Goal: Submit feedback/report problem: Submit feedback/report problem

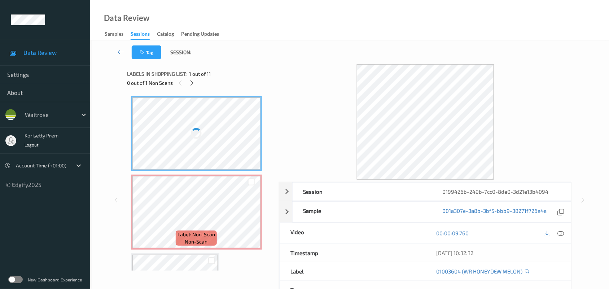
click at [315, 80] on div at bounding box center [425, 121] width 293 height 115
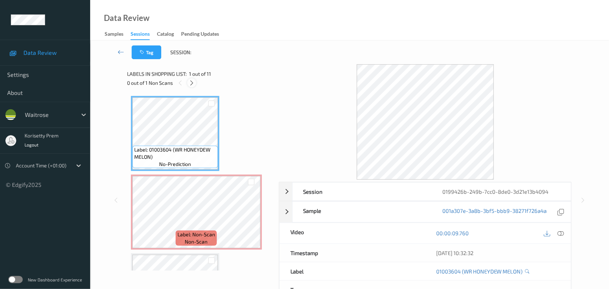
click at [190, 84] on icon at bounding box center [192, 83] width 6 height 6
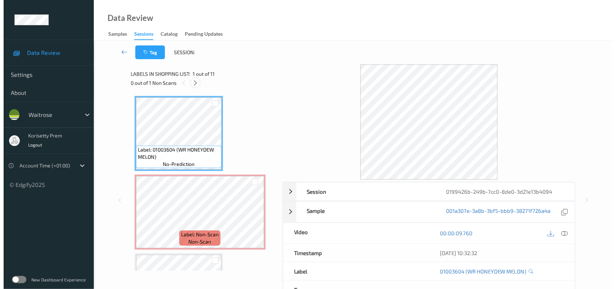
scroll to position [4, 0]
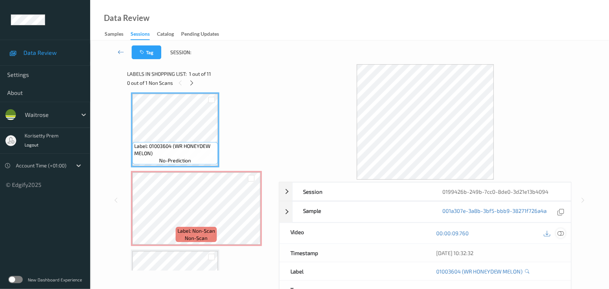
click at [562, 233] on icon at bounding box center [561, 233] width 6 height 6
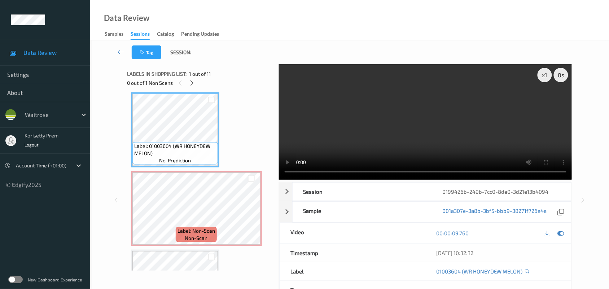
click at [363, 117] on video at bounding box center [425, 121] width 293 height 115
click at [176, 157] on span "no-prediction" at bounding box center [175, 160] width 32 height 7
click at [302, 141] on video at bounding box center [425, 121] width 293 height 115
click at [324, 126] on video at bounding box center [425, 121] width 293 height 115
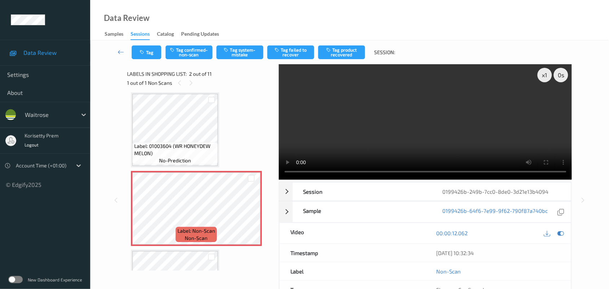
click at [401, 122] on video at bounding box center [425, 121] width 293 height 115
click at [232, 53] on button "Tag system-mistake" at bounding box center [240, 52] width 47 height 14
click at [146, 51] on button "Tag" at bounding box center [147, 52] width 30 height 14
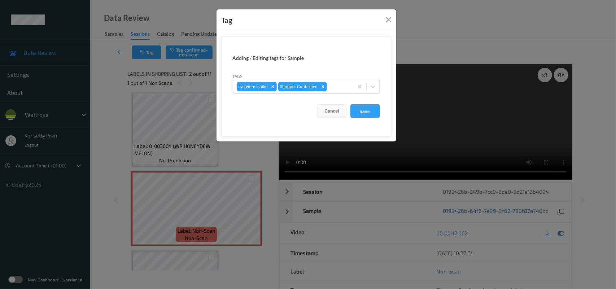
click at [336, 85] on div at bounding box center [338, 86] width 21 height 9
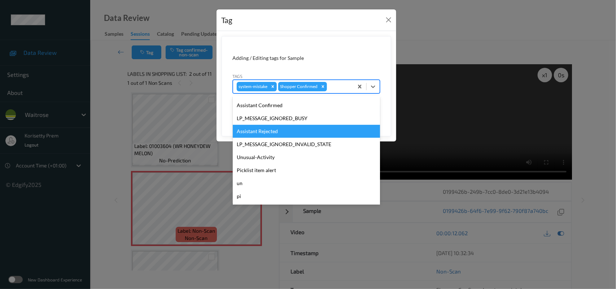
scroll to position [180, 0]
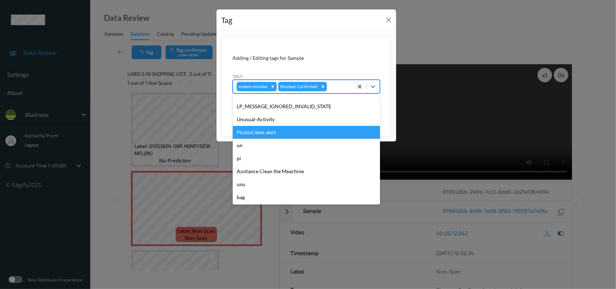
click at [280, 121] on div "Unusual-Activity" at bounding box center [306, 119] width 147 height 13
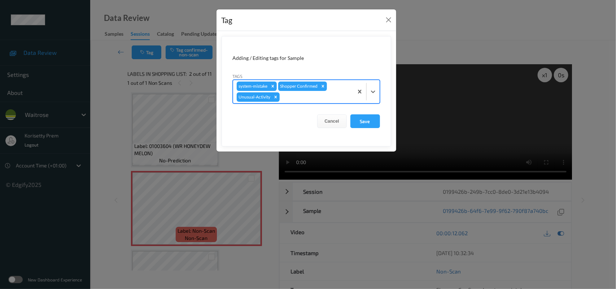
click at [320, 98] on div at bounding box center [315, 97] width 69 height 9
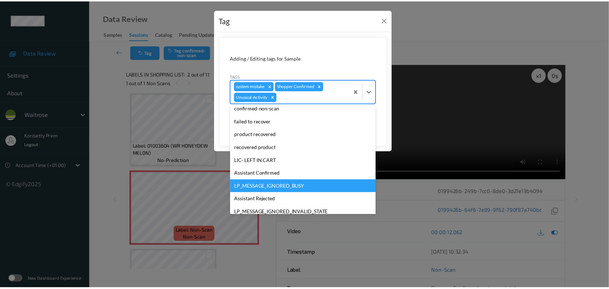
scroll to position [167, 0]
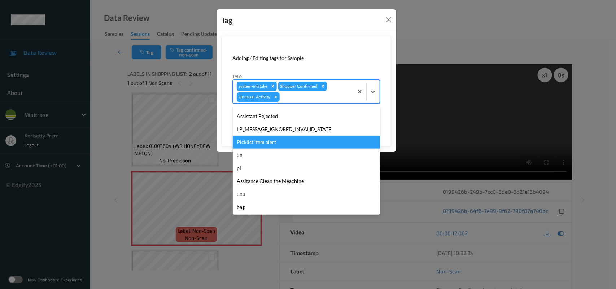
click at [268, 139] on div "Picklist item alert" at bounding box center [306, 142] width 147 height 13
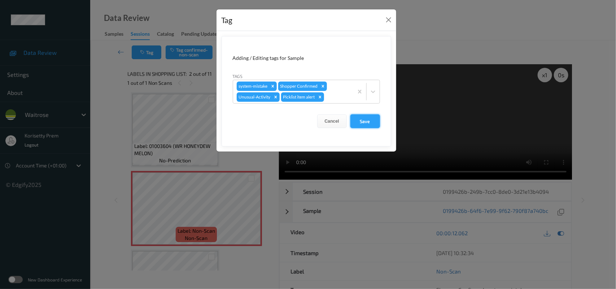
click at [358, 118] on button "Save" at bounding box center [365, 121] width 30 height 14
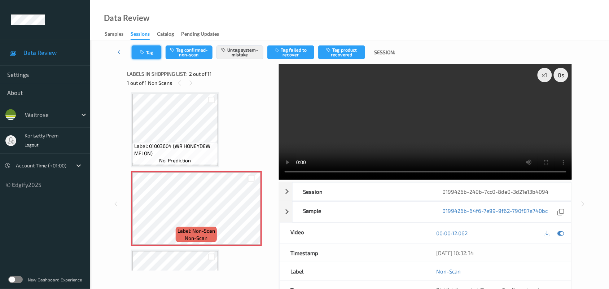
click at [150, 54] on button "Tag" at bounding box center [147, 52] width 30 height 14
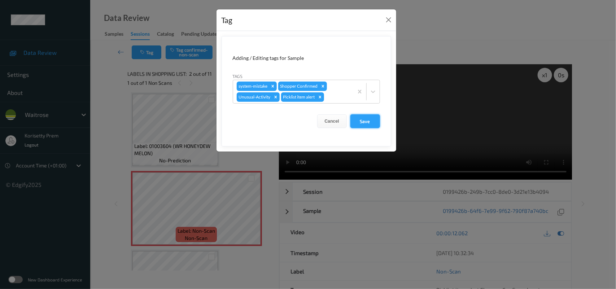
click at [376, 121] on button "Save" at bounding box center [365, 121] width 30 height 14
